Goal: Task Accomplishment & Management: Manage account settings

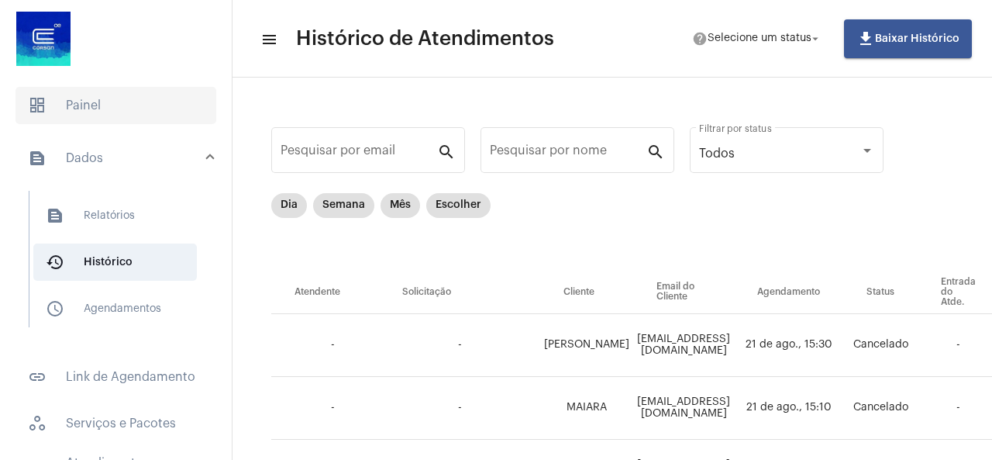
click at [70, 105] on span "dashboard Painel" at bounding box center [115, 105] width 201 height 37
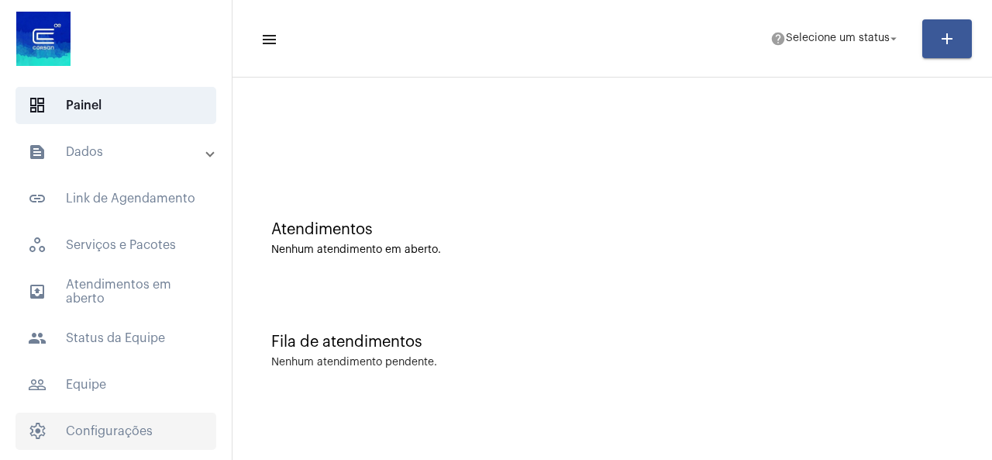
click at [86, 422] on span "settings Configurações" at bounding box center [115, 430] width 201 height 37
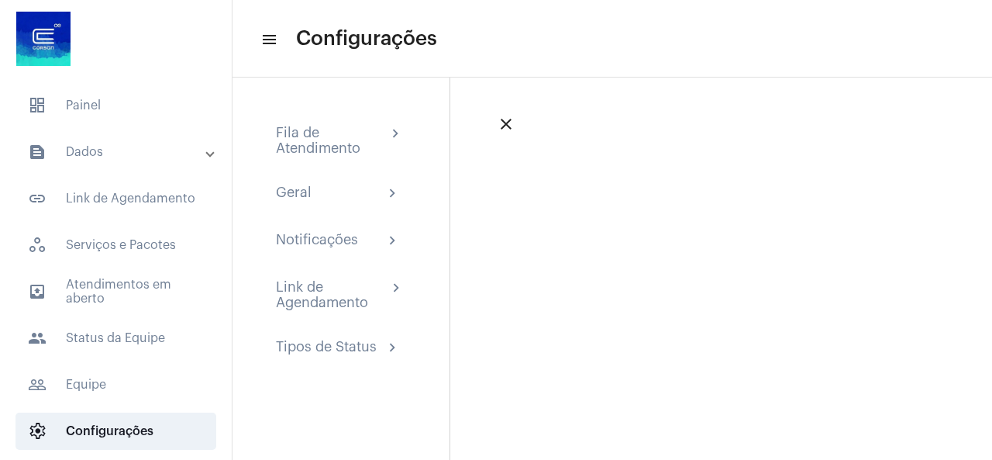
click at [645, 318] on div "close" at bounding box center [720, 268] width 542 height 382
click at [499, 126] on mat-icon "close" at bounding box center [506, 124] width 19 height 19
